Goal: Information Seeking & Learning: Learn about a topic

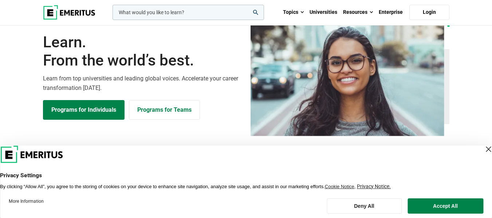
scroll to position [36, 0]
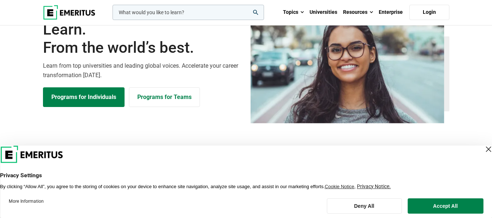
click at [483, 149] on div "Close Layer" at bounding box center [488, 149] width 10 height 10
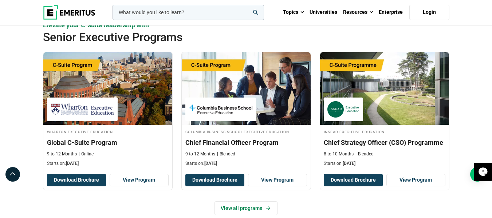
scroll to position [255, 0]
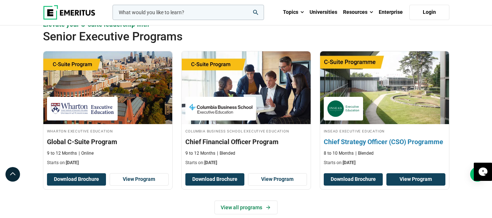
click at [406, 181] on link "View Program" at bounding box center [415, 179] width 59 height 12
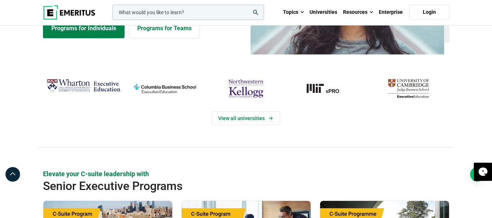
scroll to position [109, 0]
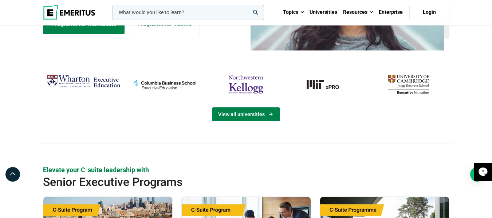
click at [257, 117] on link "View all universities" at bounding box center [246, 114] width 68 height 14
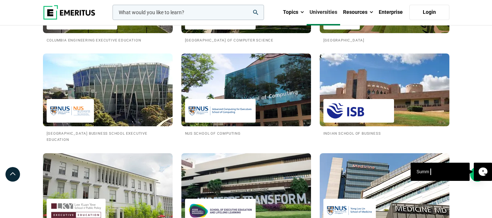
scroll to position [656, 0]
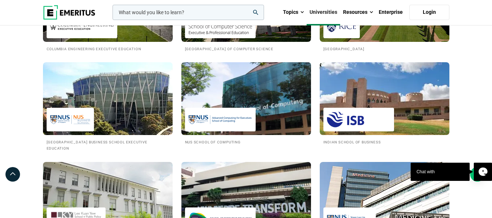
click at [220, 145] on h2 "NUS School of Computing" at bounding box center [246, 142] width 122 height 6
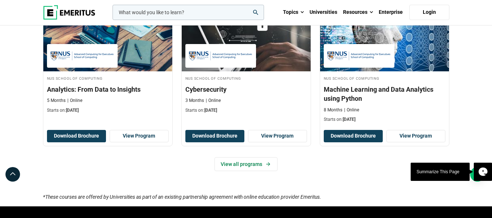
scroll to position [510, 0]
